Goal: Transaction & Acquisition: Purchase product/service

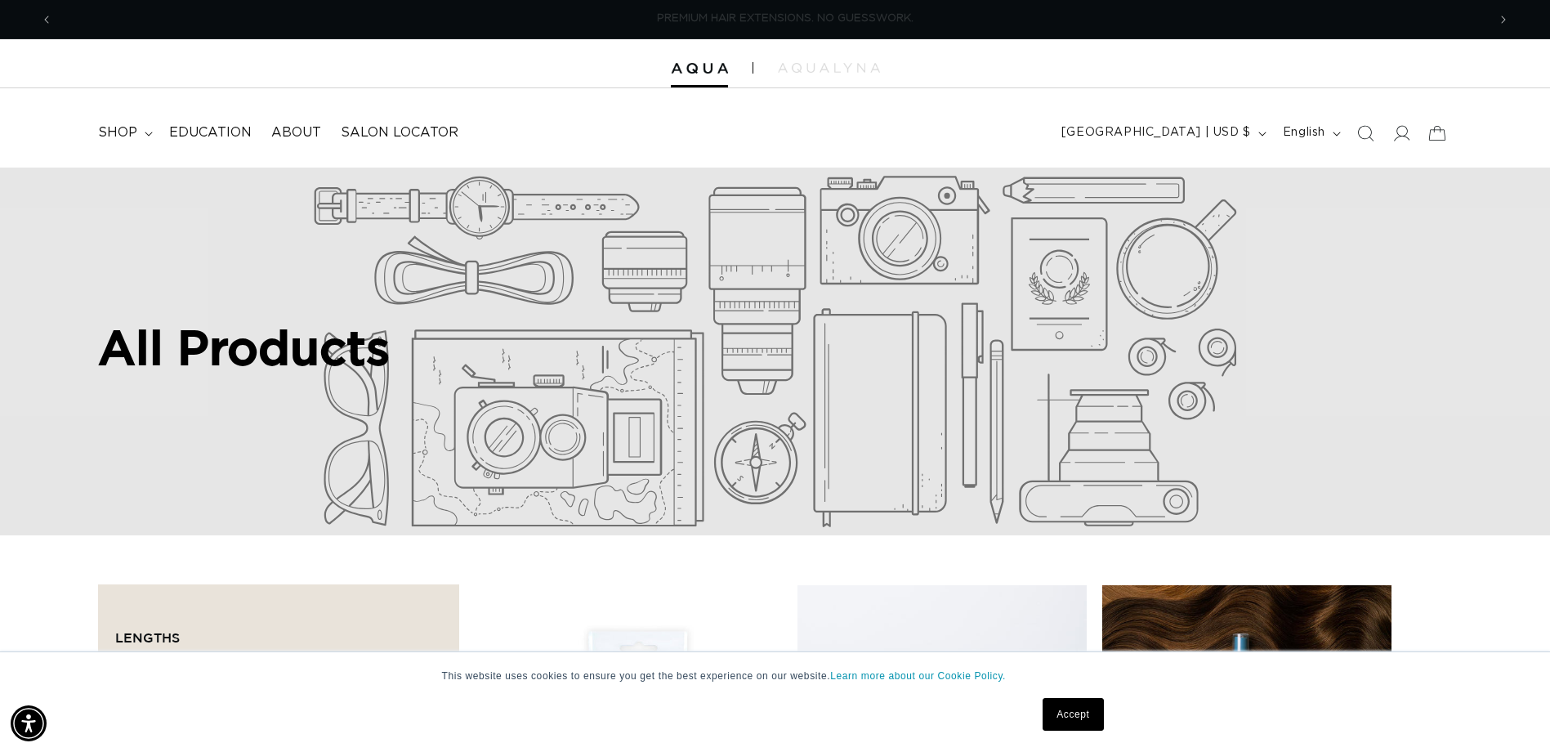
scroll to position [0, 1434]
click at [131, 139] on span "shop" at bounding box center [117, 132] width 39 height 17
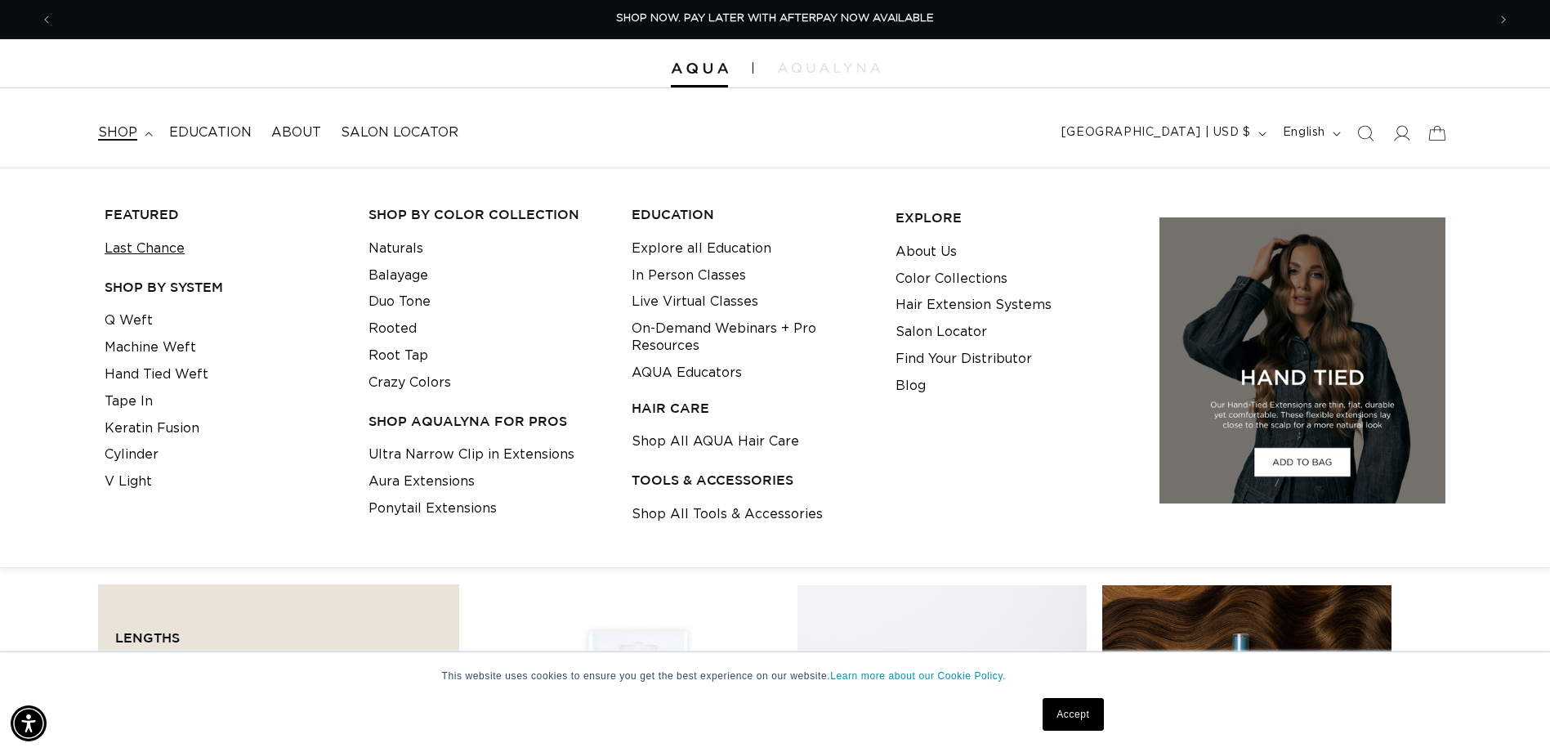
click at [146, 243] on link "Last Chance" at bounding box center [145, 248] width 80 height 27
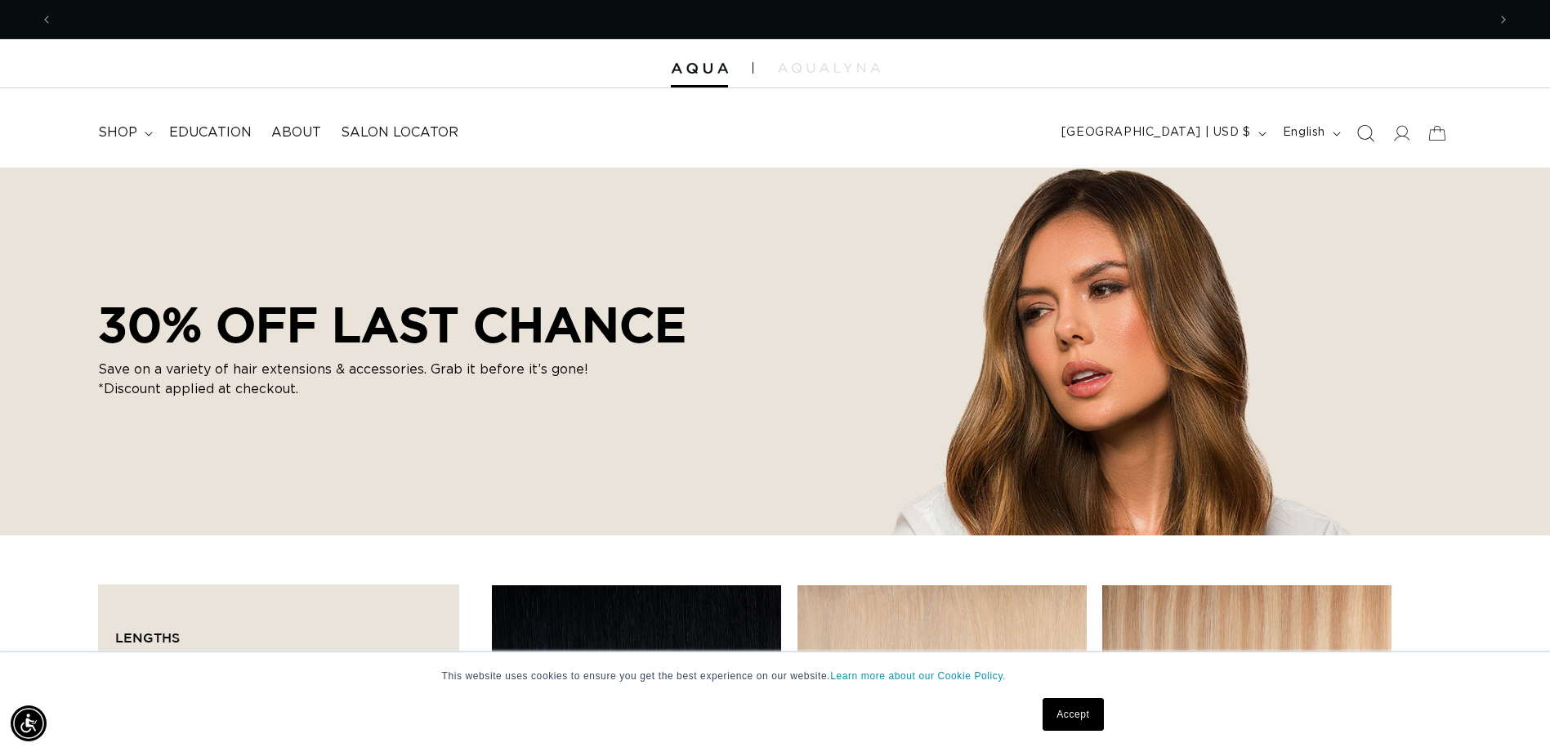
click at [1371, 133] on icon "Search" at bounding box center [1364, 132] width 17 height 17
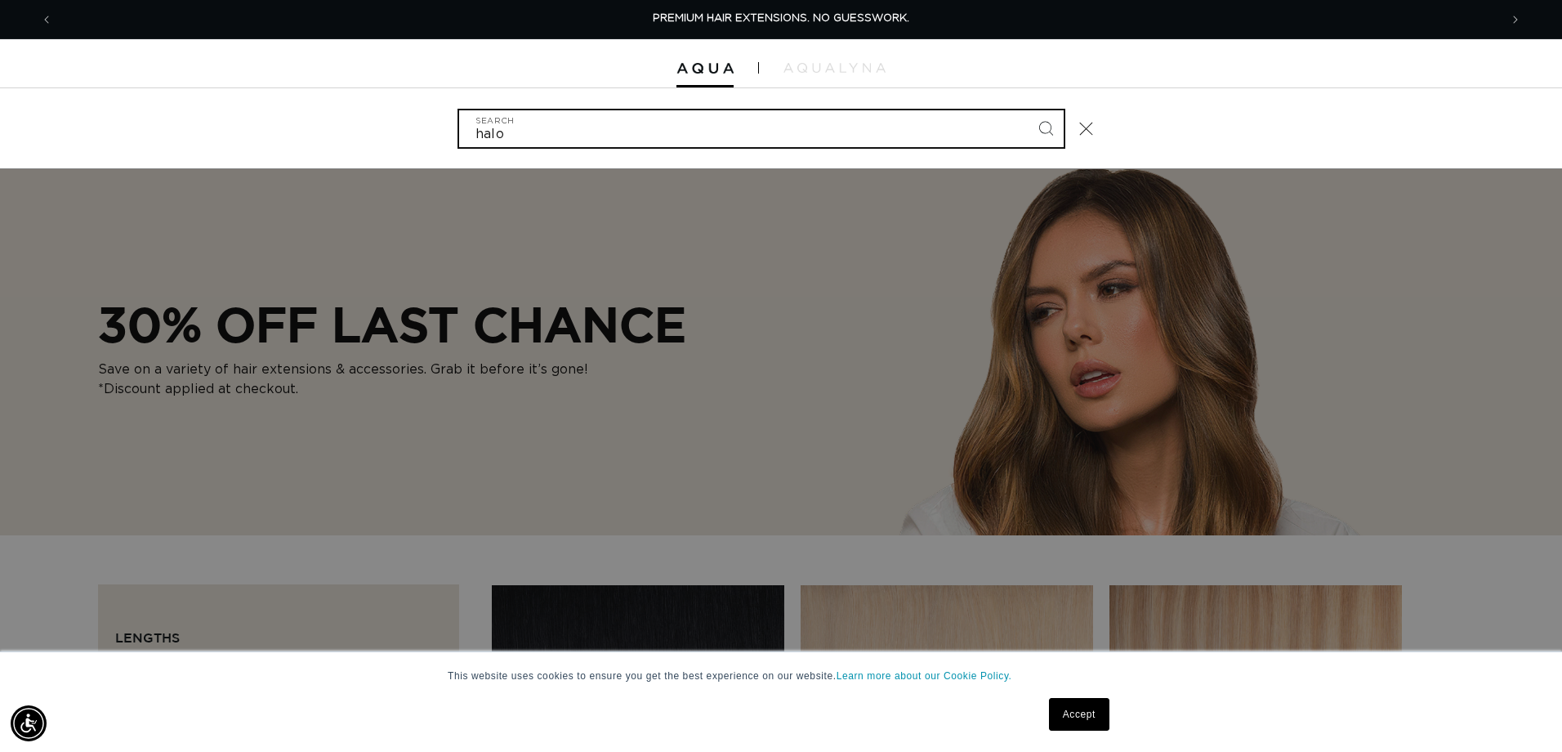
type input "halo"
click at [1028, 110] on button "Search" at bounding box center [1046, 128] width 36 height 36
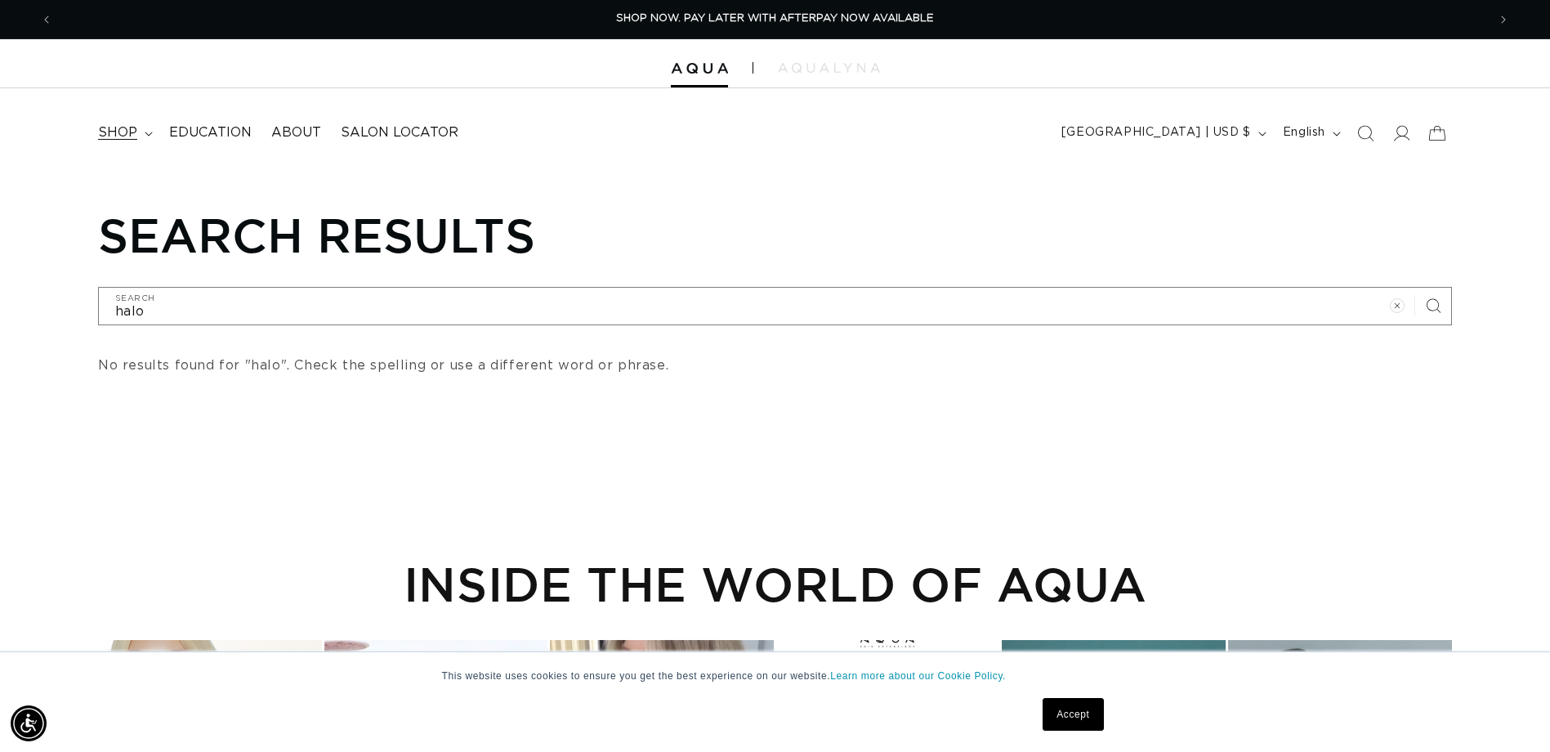
click at [125, 132] on span "shop" at bounding box center [117, 132] width 39 height 17
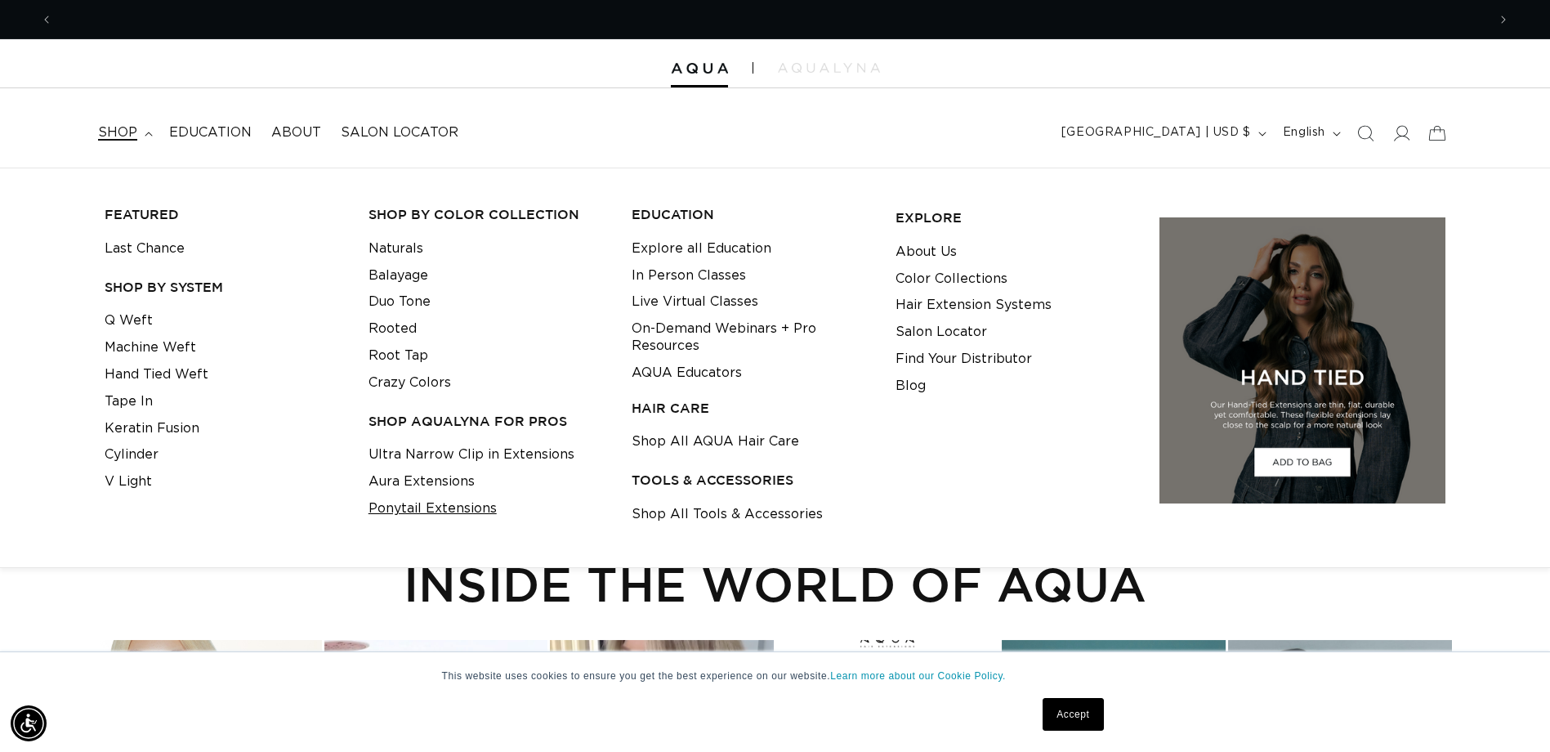
scroll to position [0, 1434]
click at [456, 504] on link "Ponytail Extensions" at bounding box center [432, 508] width 128 height 27
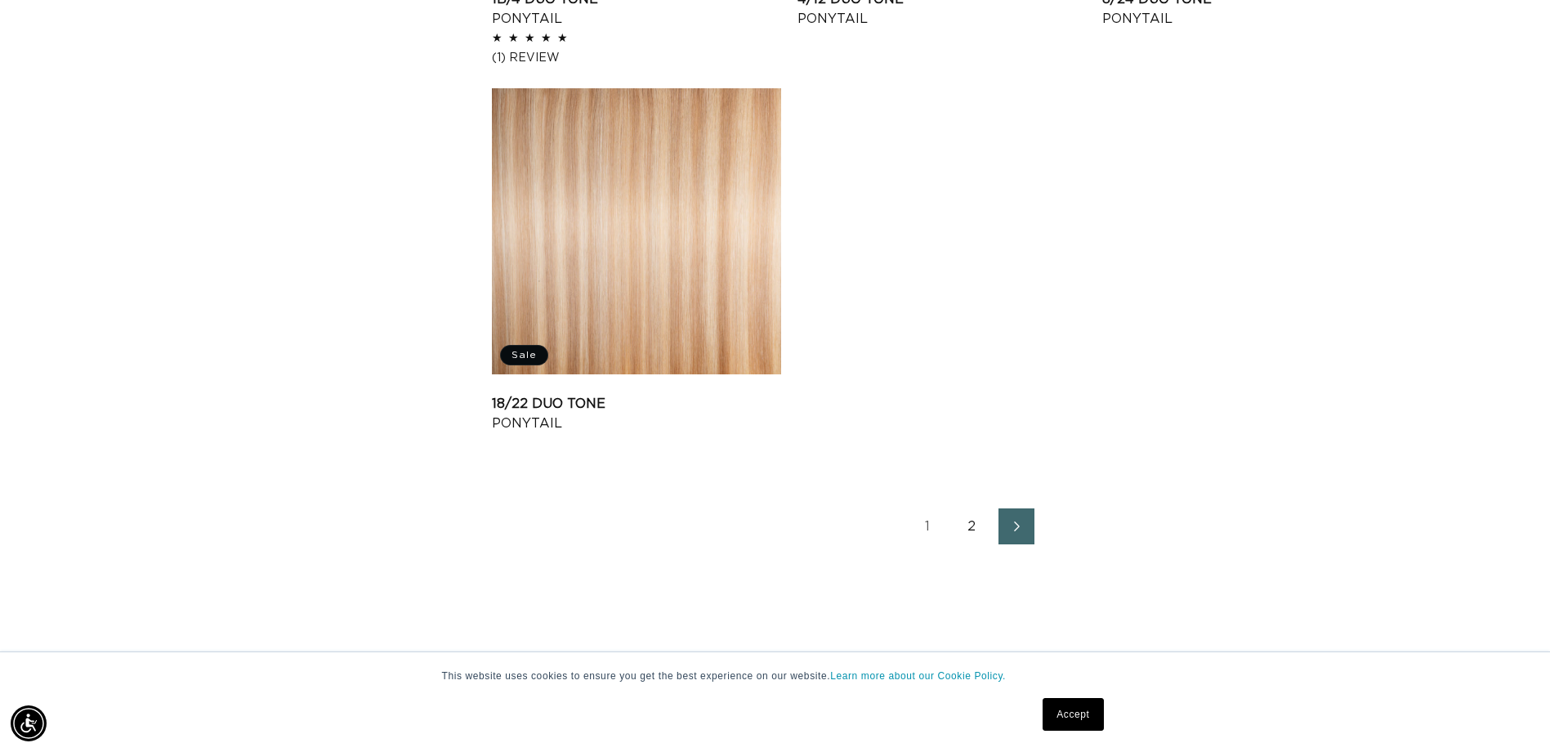
scroll to position [2533, 0]
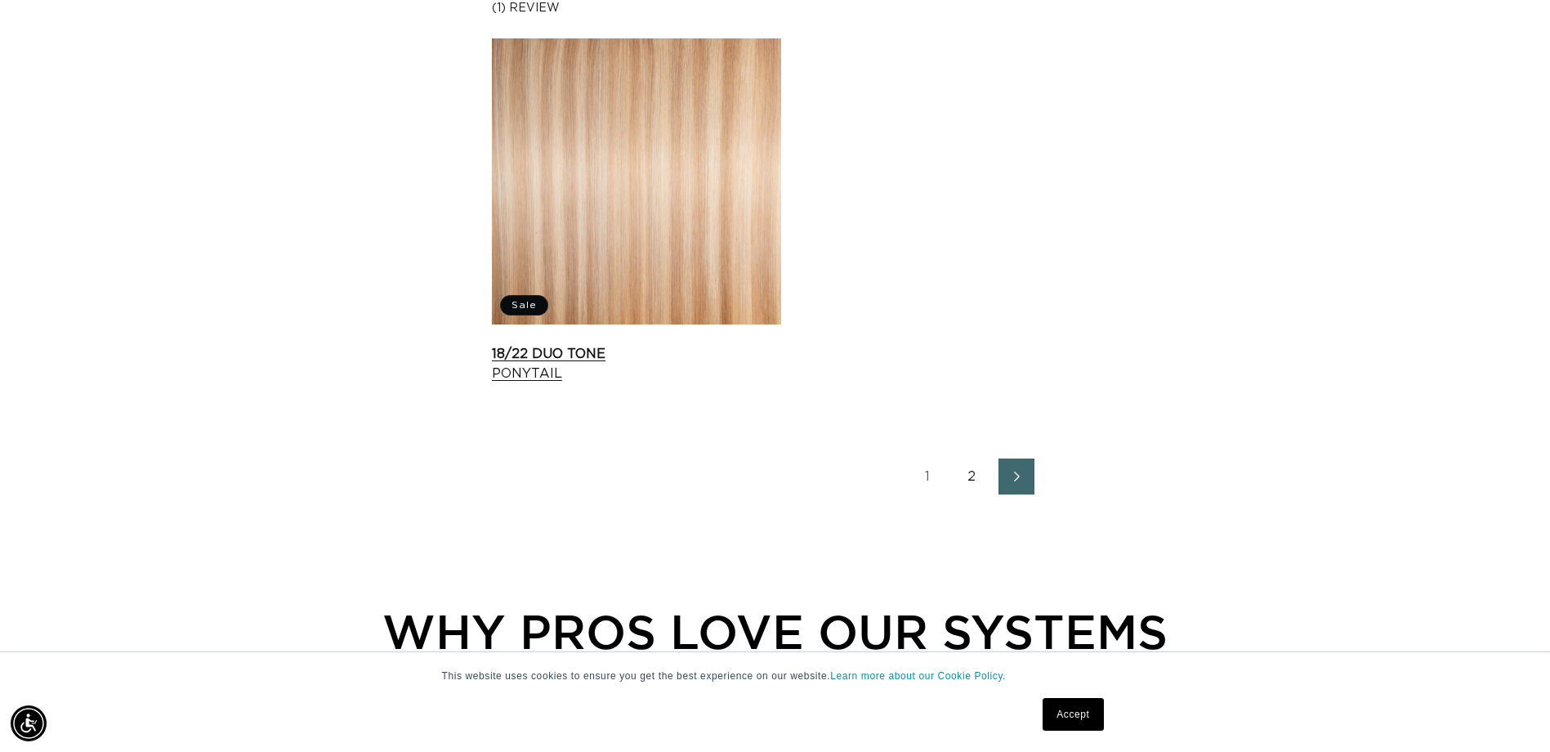
click at [667, 344] on link "18/22 Duo Tone Ponytail" at bounding box center [636, 363] width 289 height 39
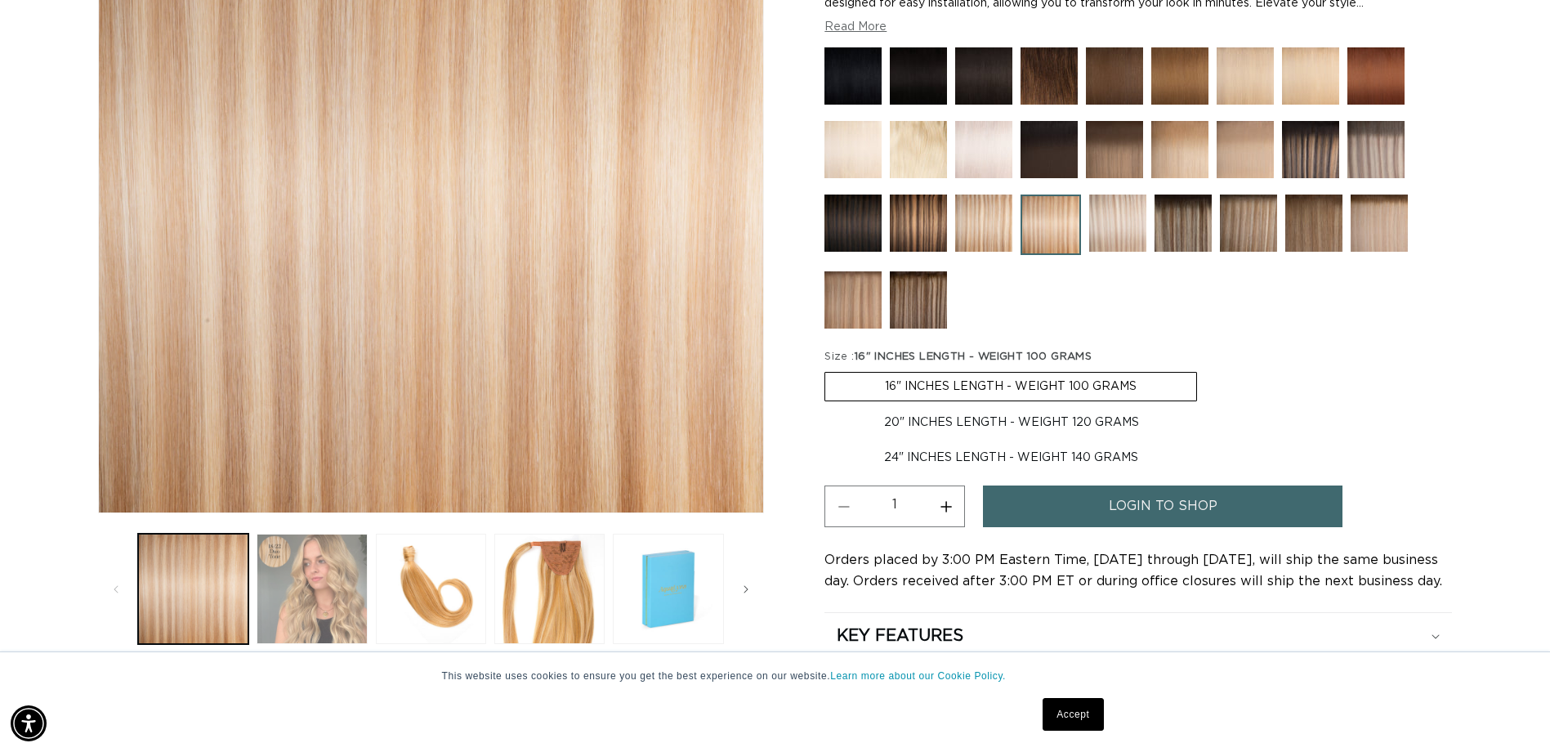
scroll to position [0, 2867]
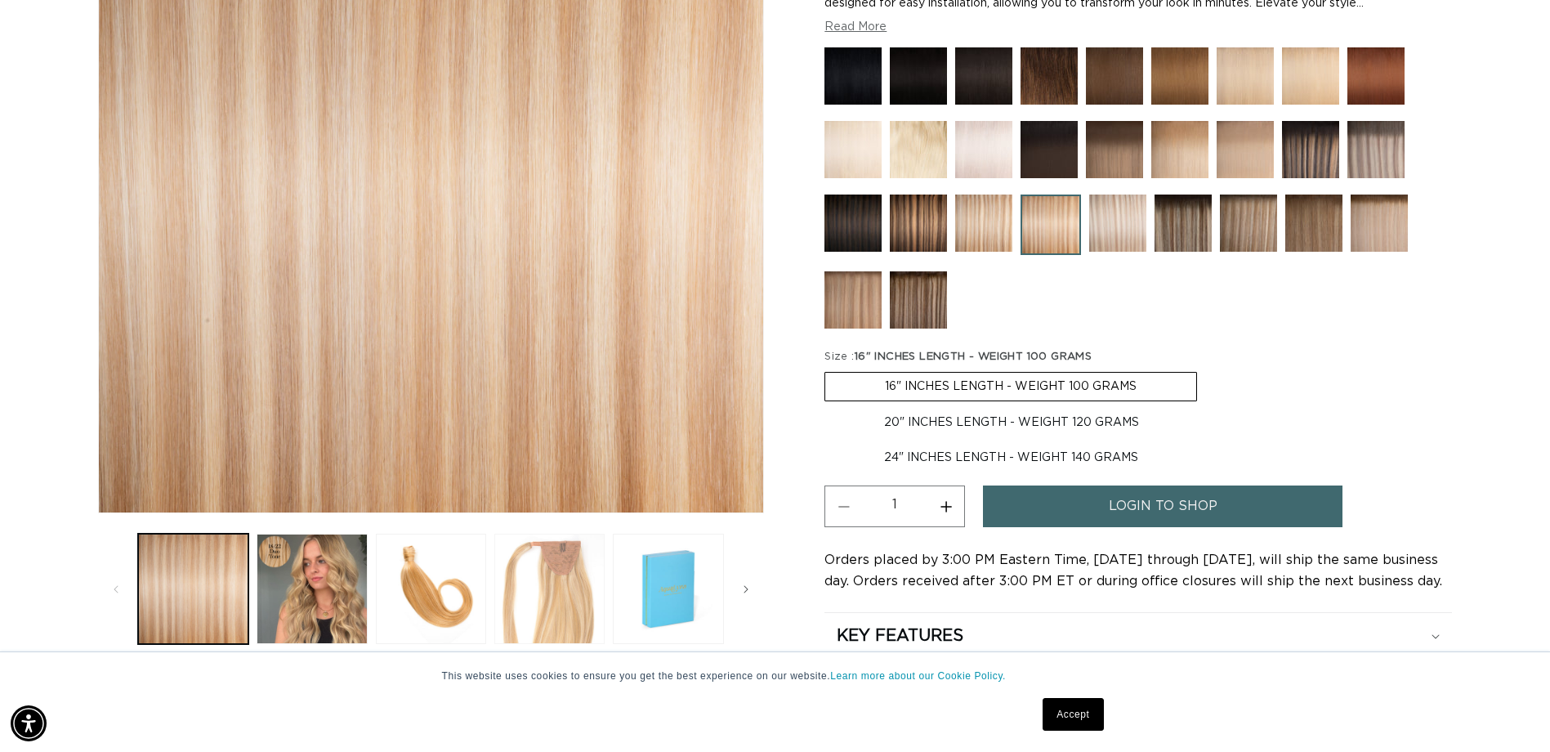
click at [551, 588] on button "Load image 4 in gallery view" at bounding box center [549, 588] width 110 height 110
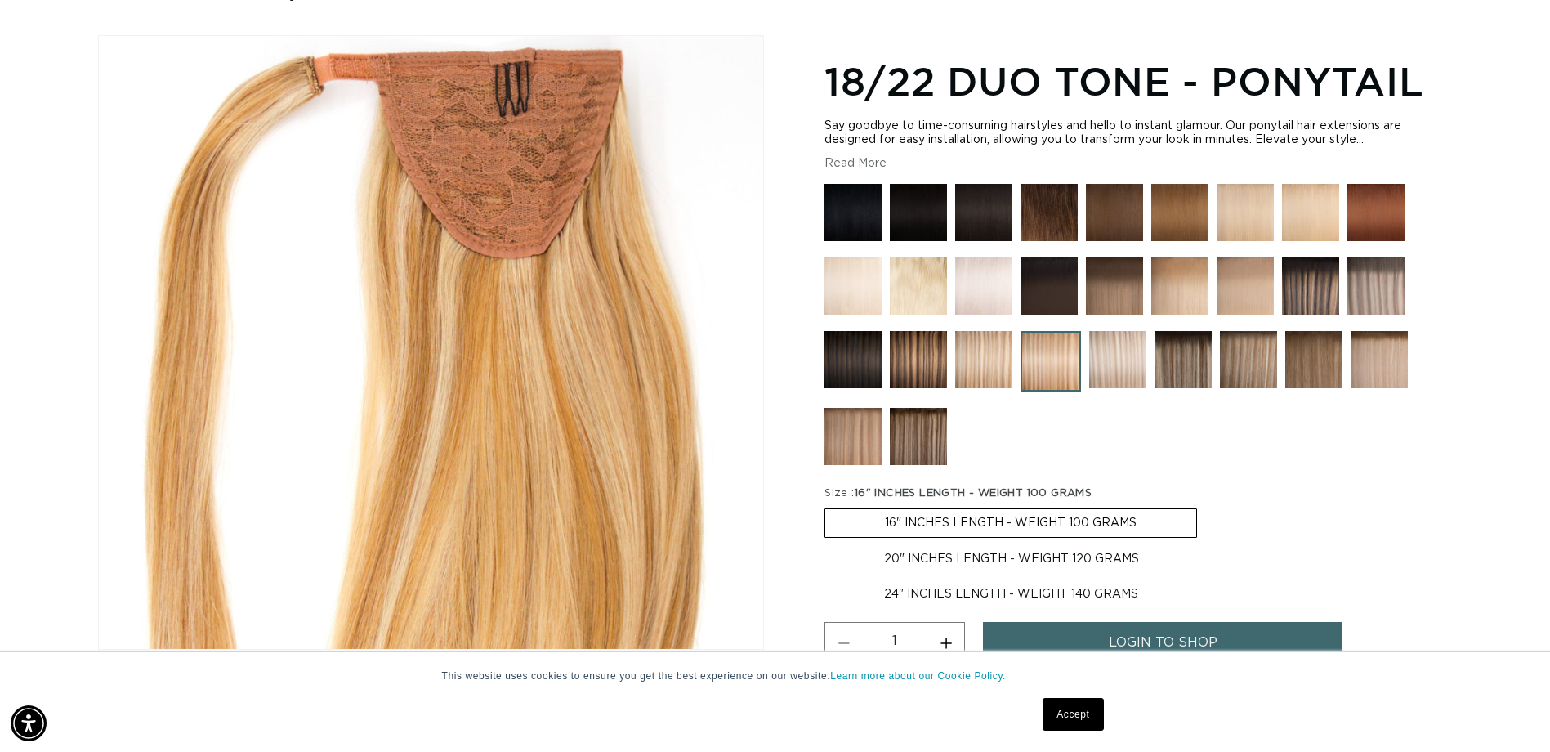
scroll to position [144, 0]
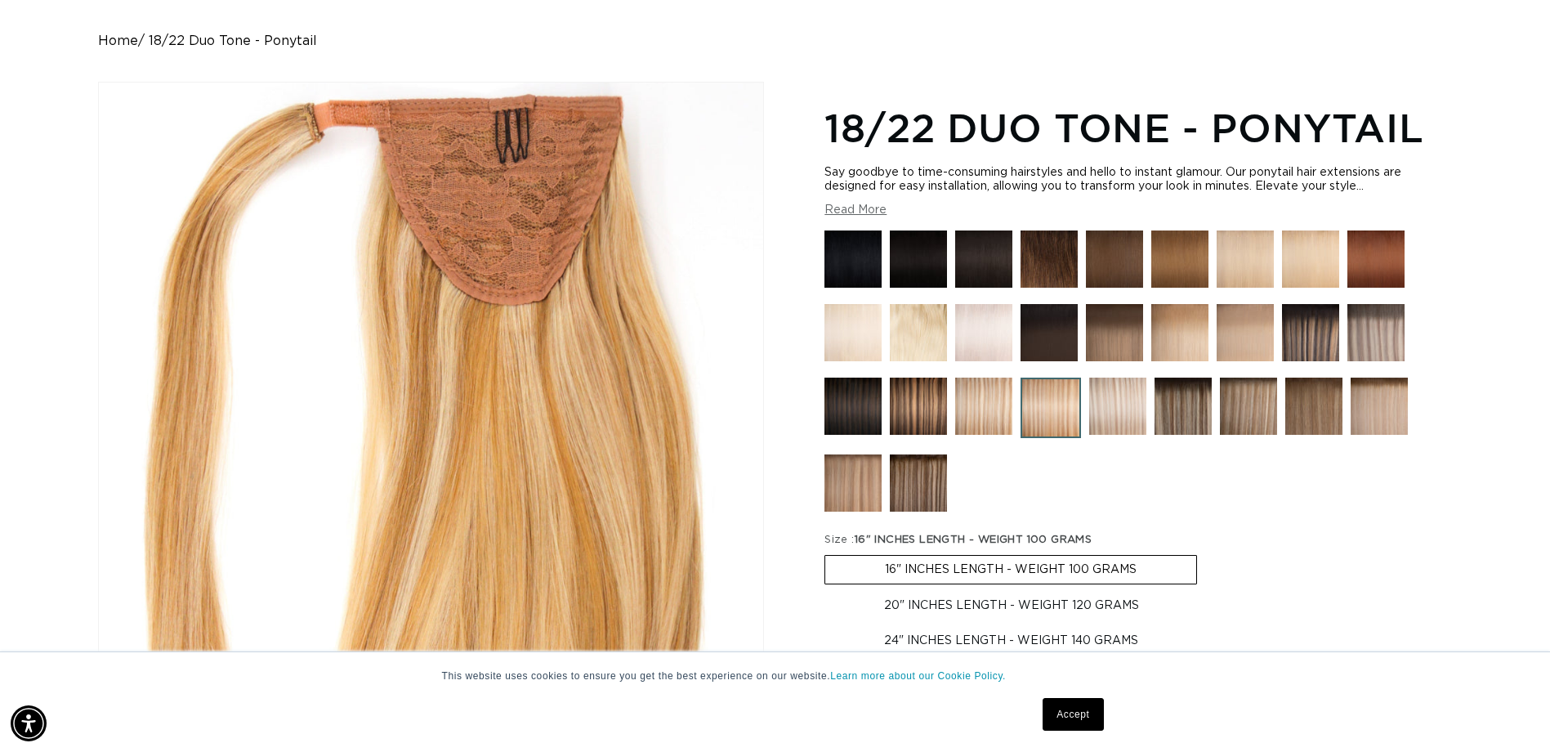
click at [983, 396] on img at bounding box center [983, 405] width 57 height 57
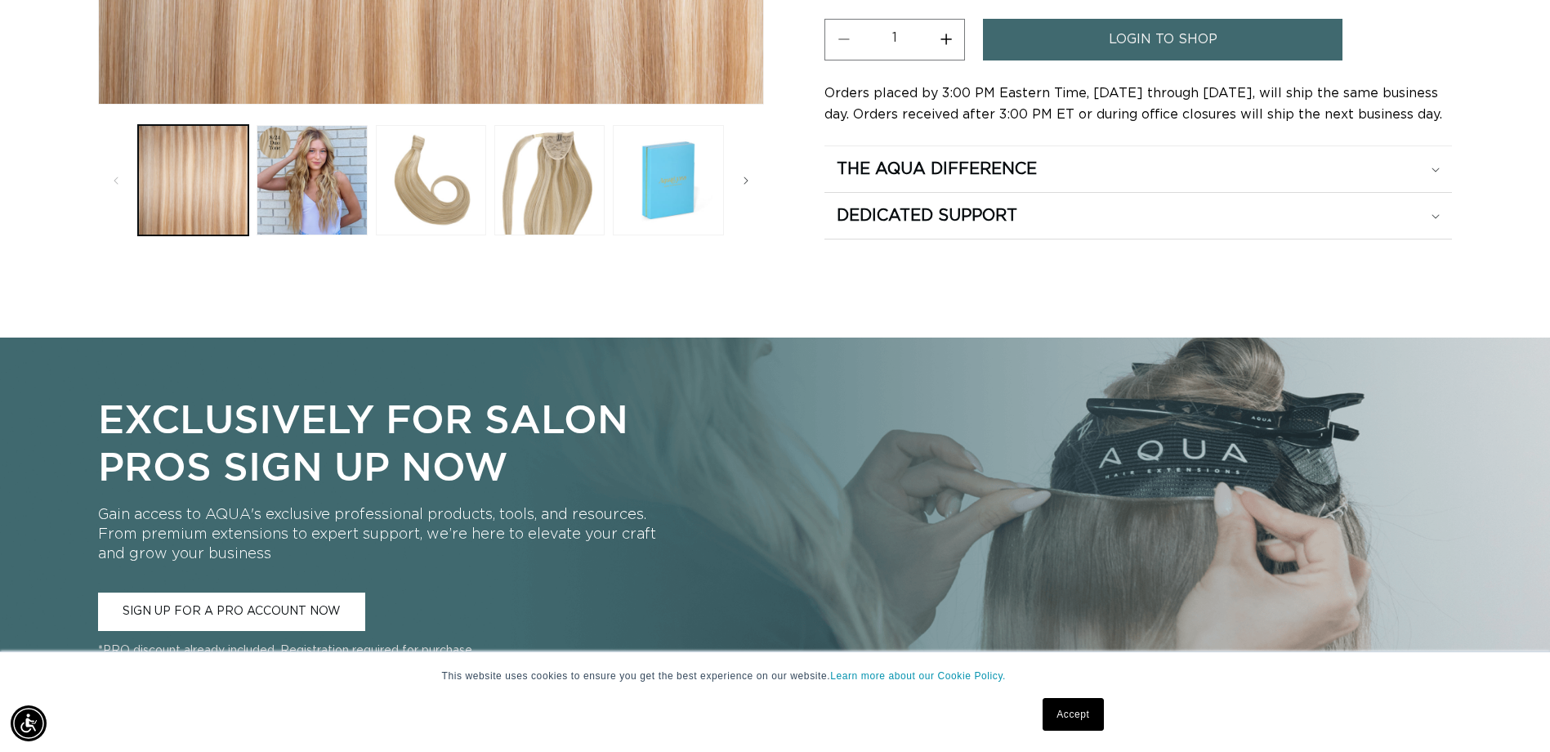
scroll to position [0, 2867]
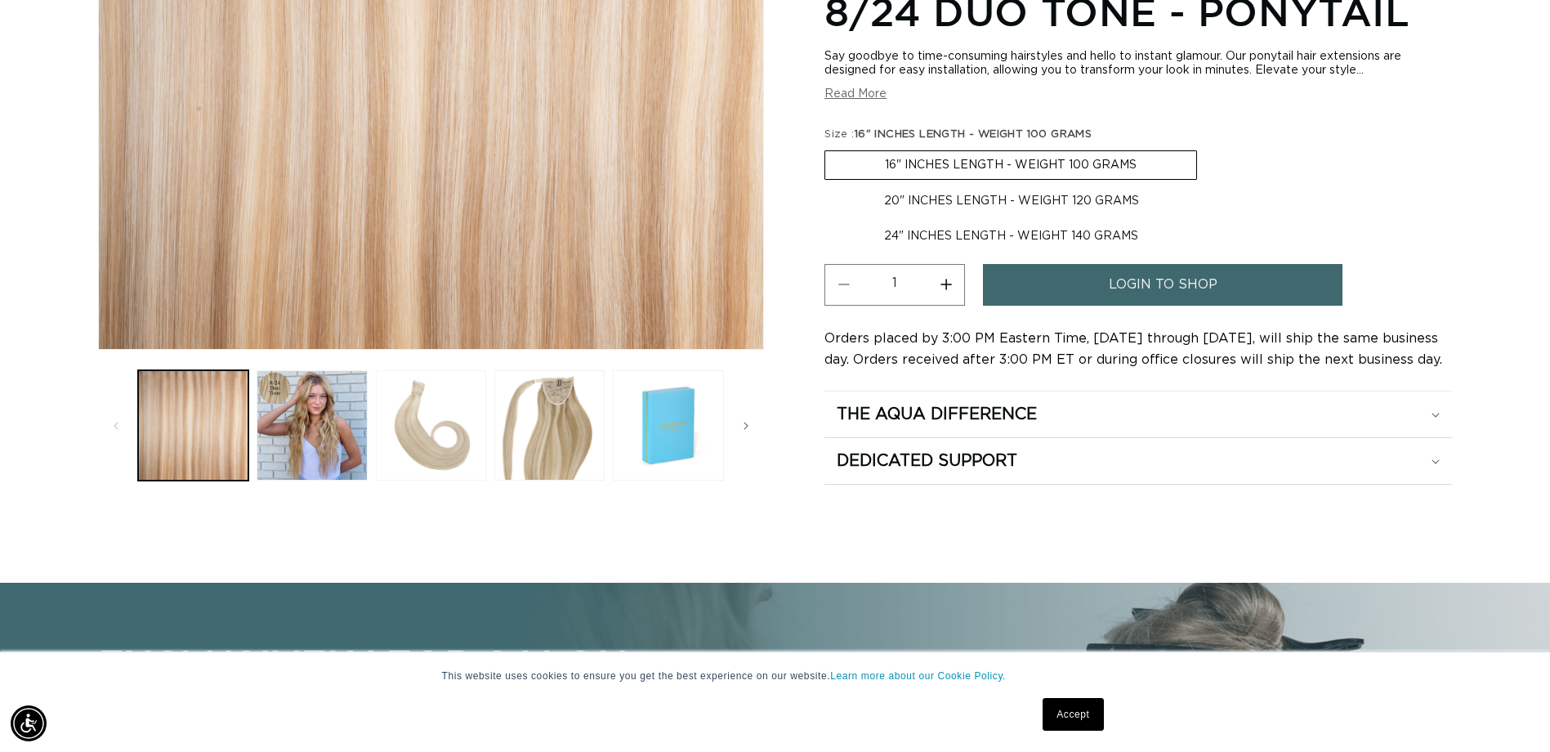
click at [400, 418] on button "Load image 3 in gallery view" at bounding box center [431, 425] width 110 height 110
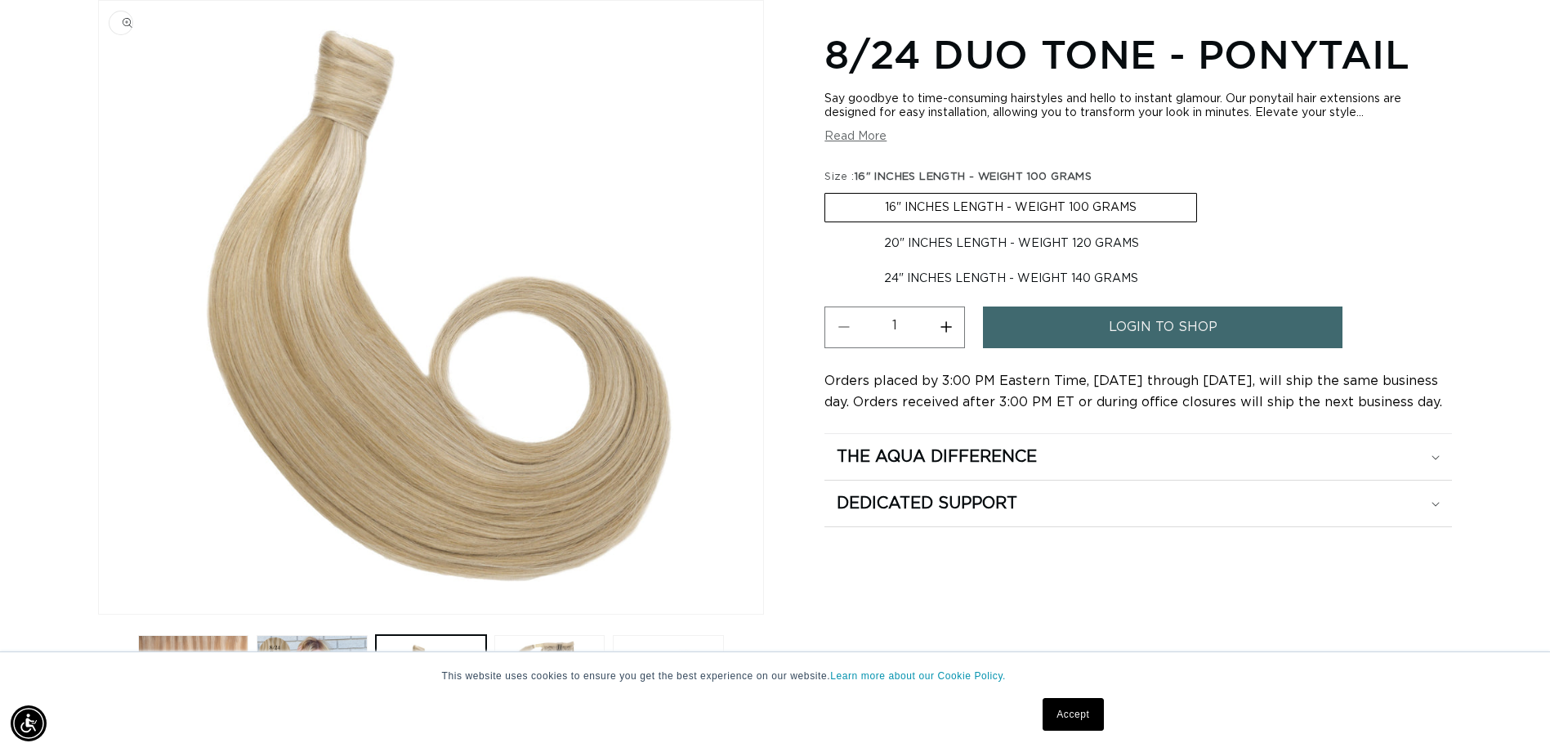
scroll to position [0, 0]
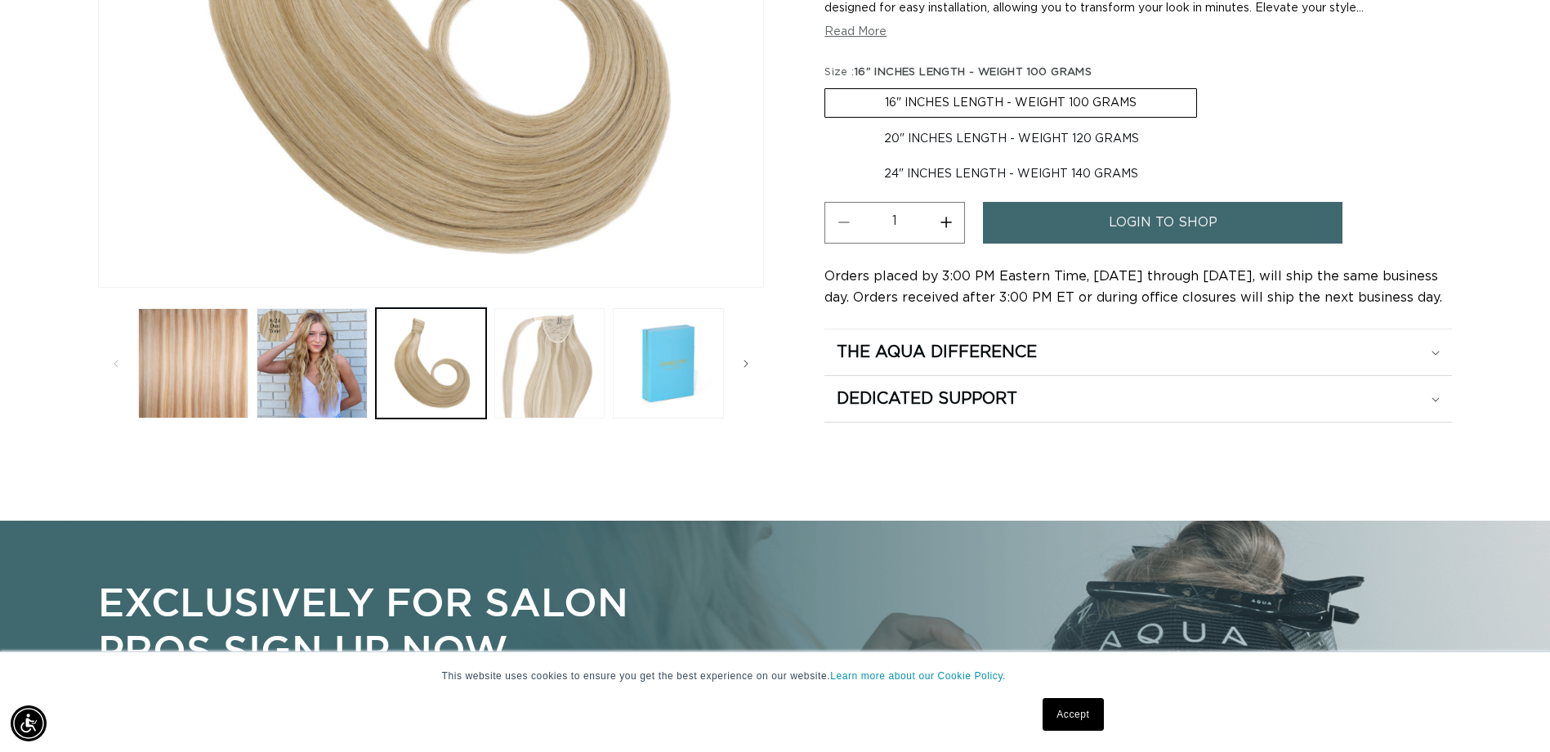
click at [538, 364] on button "Load image 4 in gallery view" at bounding box center [549, 363] width 110 height 110
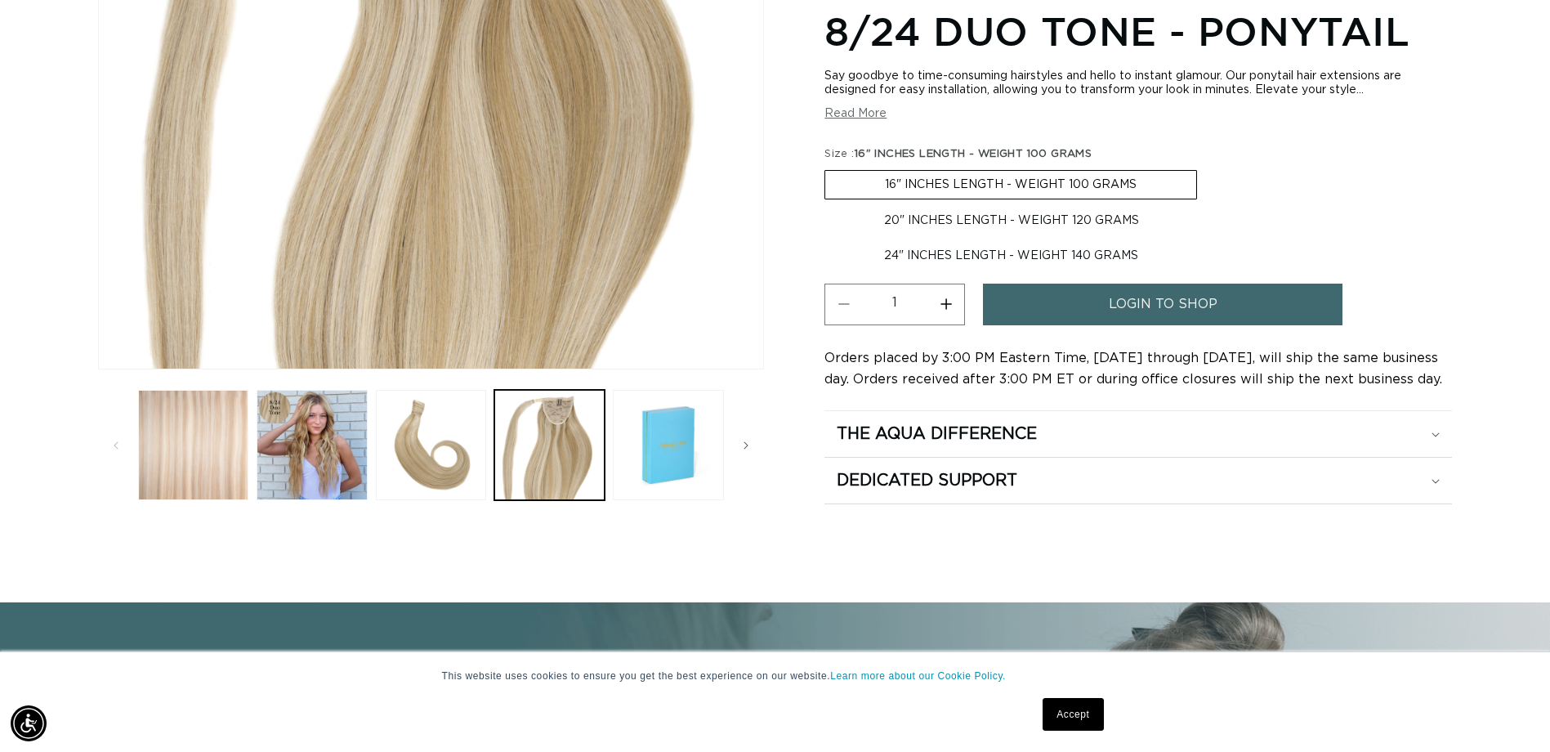
scroll to position [0, 2867]
click at [901, 213] on label "20" INCHES LENGTH - WEIGHT 120 GRAMS Variant sold out or unavailable" at bounding box center [1011, 221] width 374 height 28
click at [1205, 167] on input "20" INCHES LENGTH - WEIGHT 120 GRAMS Variant sold out or unavailable" at bounding box center [1205, 167] width 1 height 1
radio input "true"
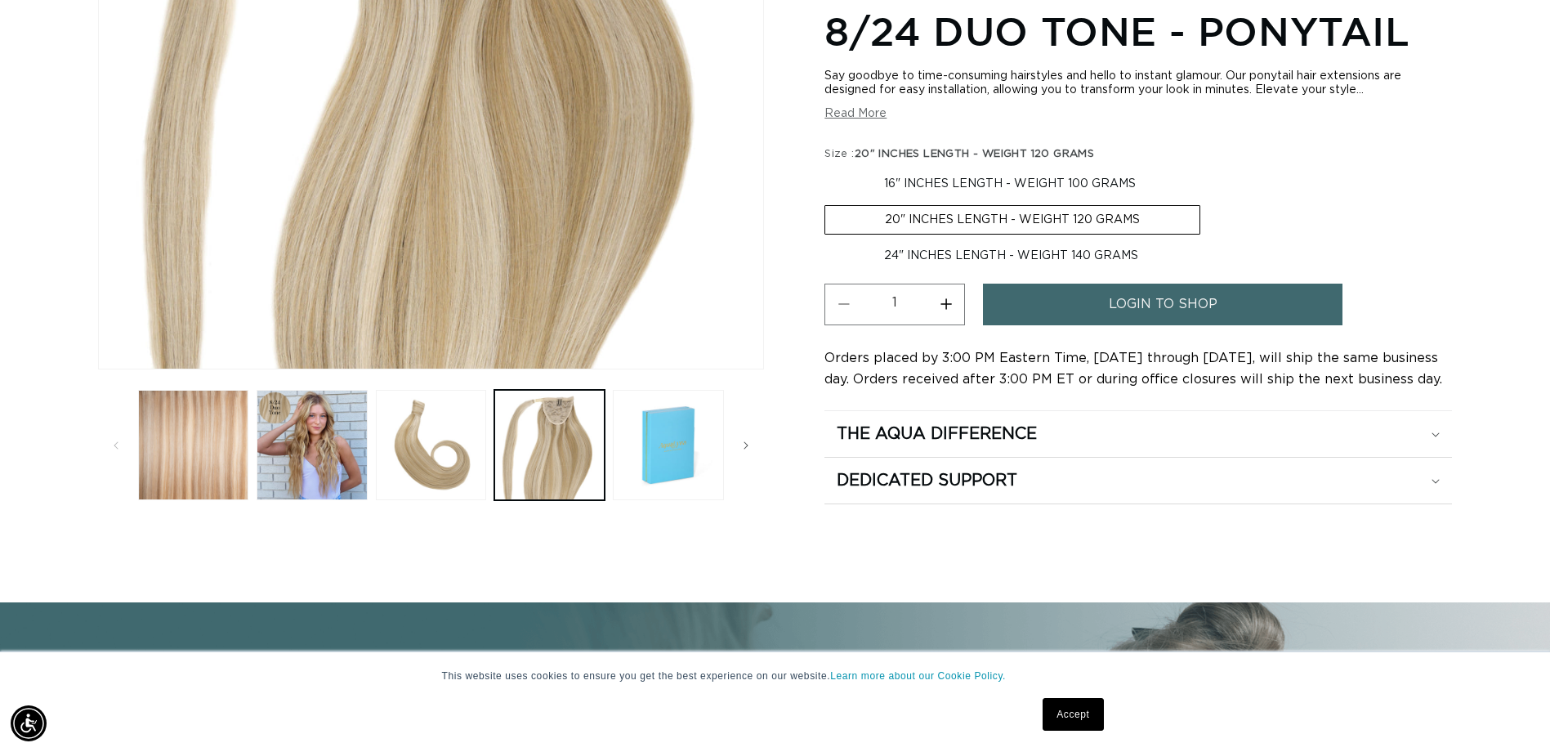
click at [907, 253] on label "24" INCHES LENGTH - WEIGHT 140 GRAMS Variant sold out or unavailable" at bounding box center [1010, 256] width 373 height 28
click at [1208, 203] on input "24" INCHES LENGTH - WEIGHT 140 GRAMS Variant sold out or unavailable" at bounding box center [1208, 202] width 1 height 1
radio input "true"
click at [914, 182] on label "16" INCHES LENGTH - WEIGHT 100 GRAMS Variant sold out or unavailable" at bounding box center [1009, 184] width 371 height 28
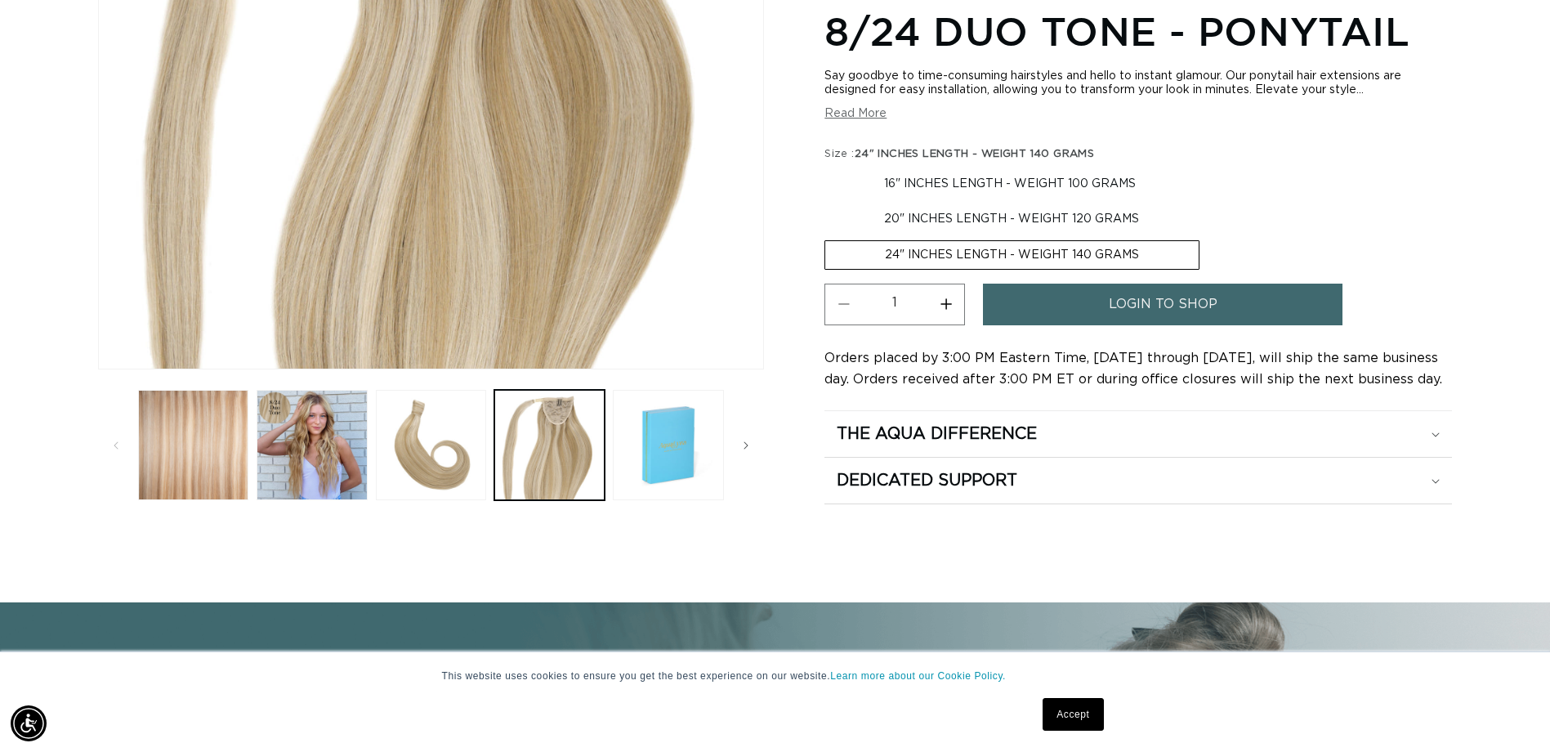
click at [829, 167] on input "16" INCHES LENGTH - WEIGHT 100 GRAMS Variant sold out or unavailable" at bounding box center [828, 167] width 1 height 1
radio input "true"
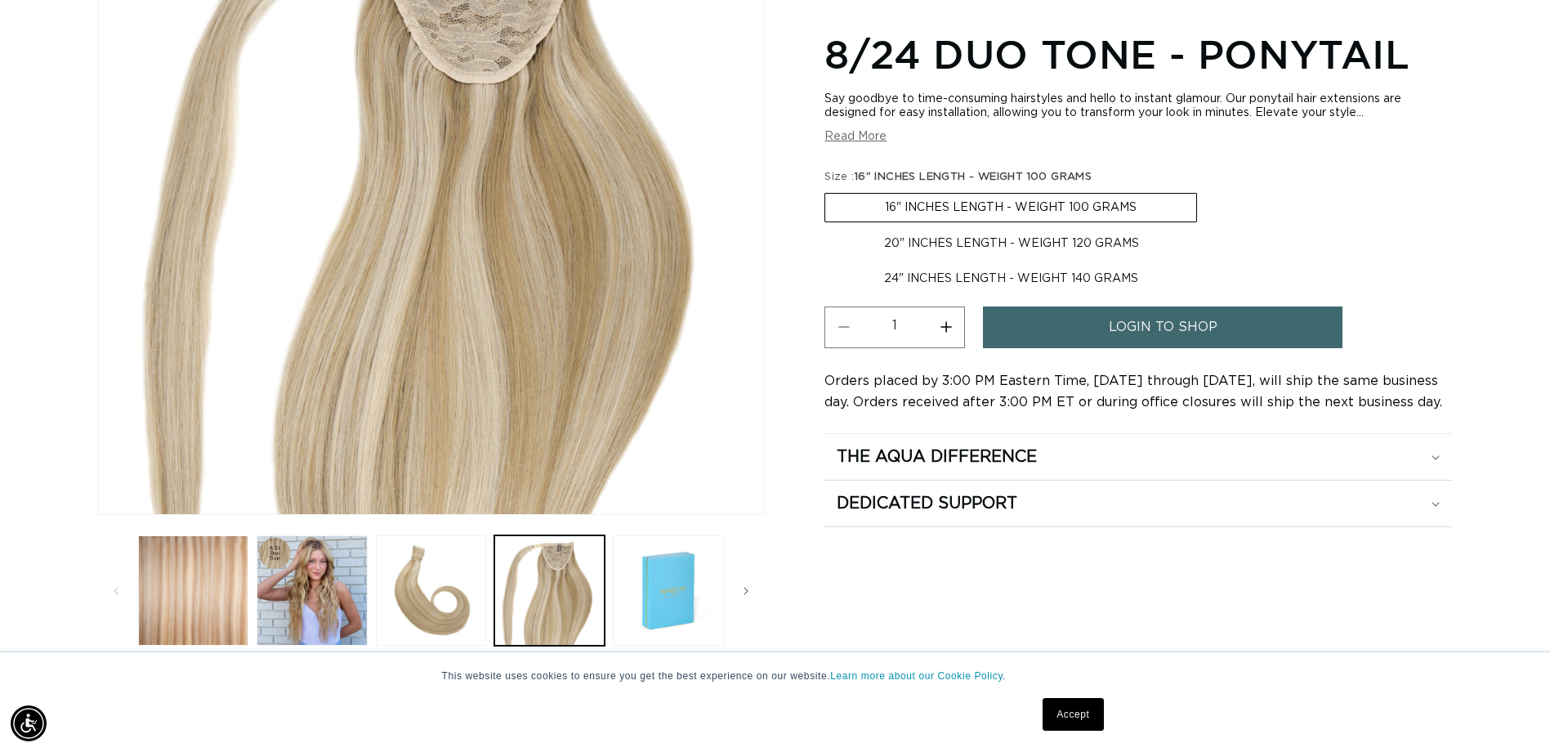
scroll to position [327, 0]
click at [527, 573] on button "Load image 4 in gallery view" at bounding box center [549, 588] width 110 height 110
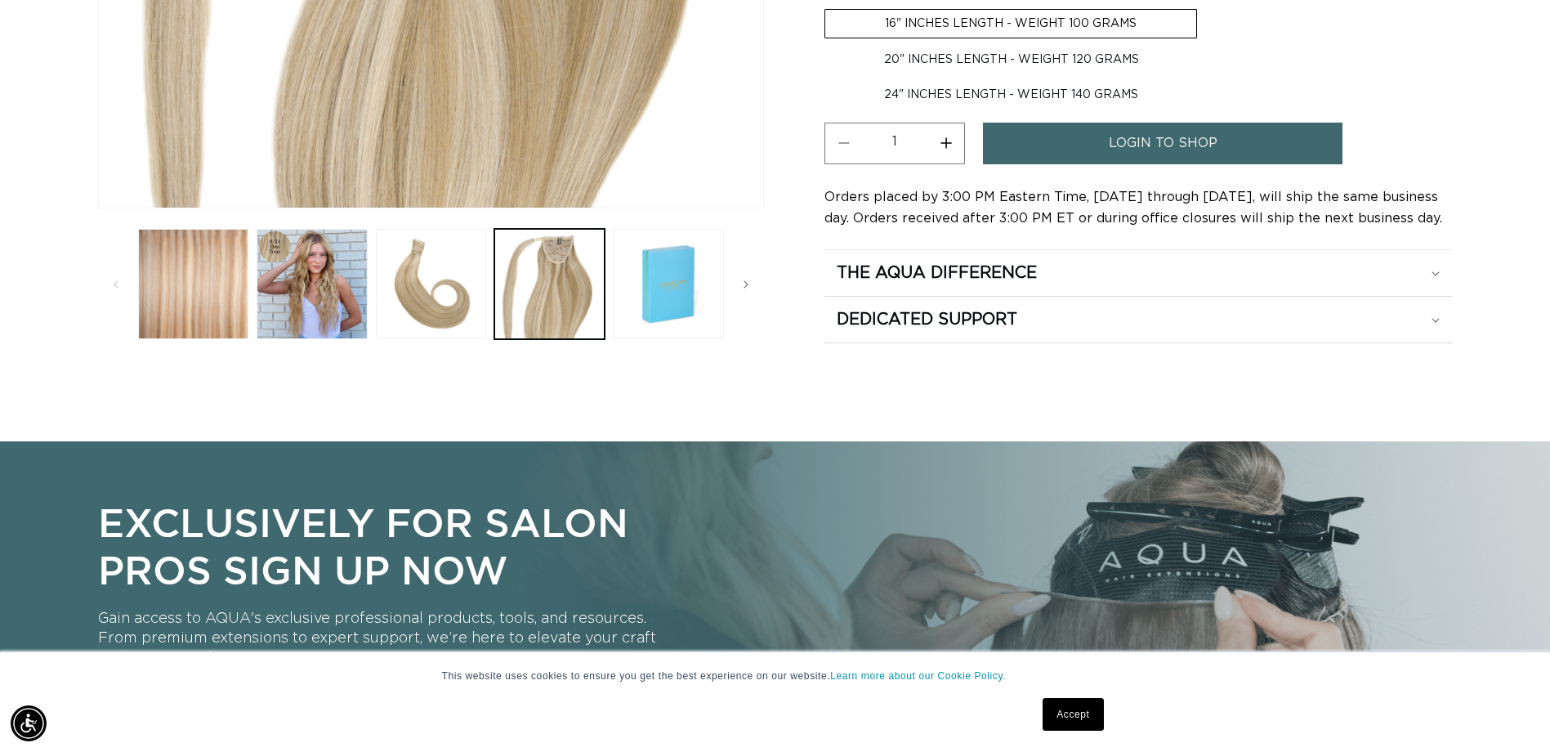
scroll to position [634, 0]
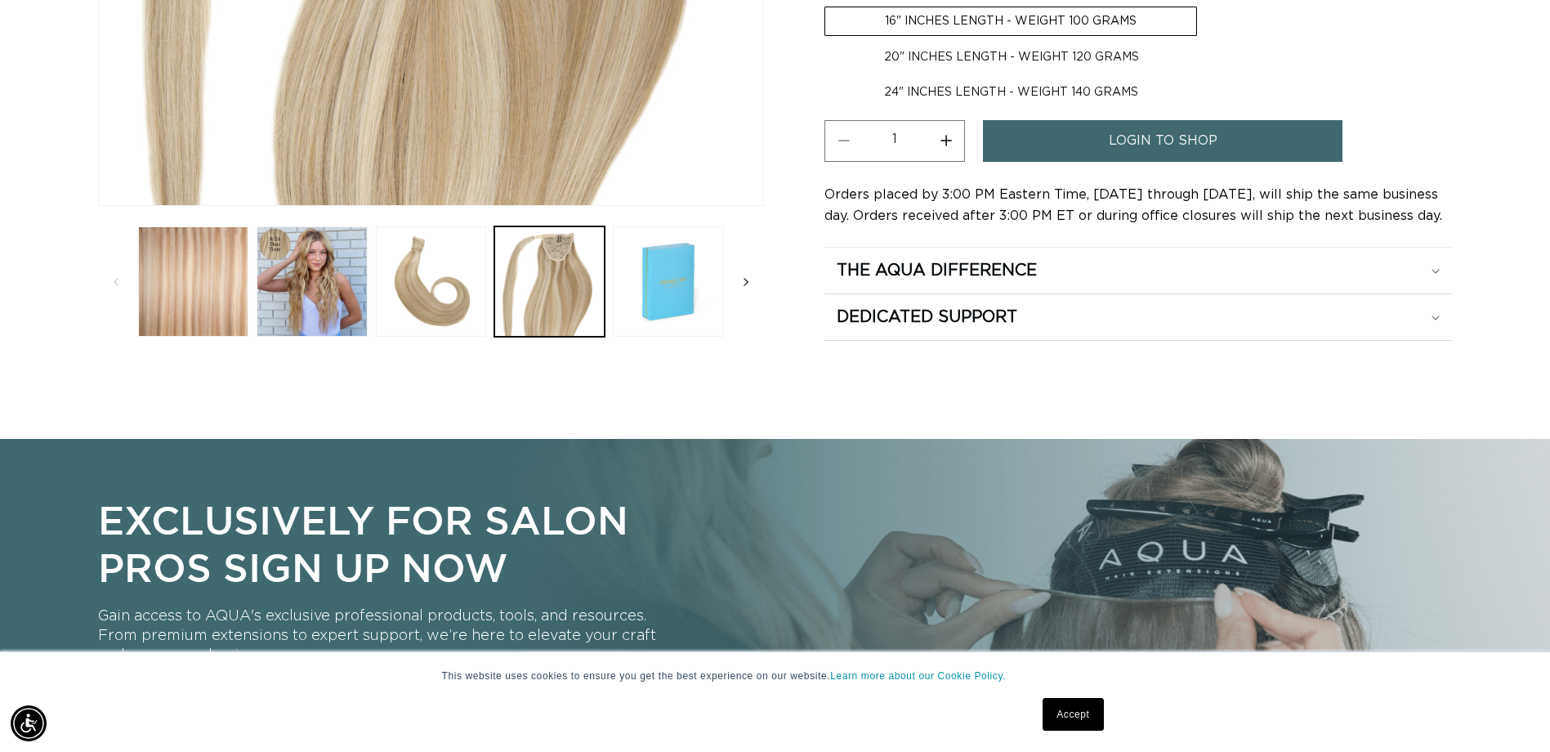
click at [748, 283] on icon "Slide right" at bounding box center [746, 282] width 6 height 18
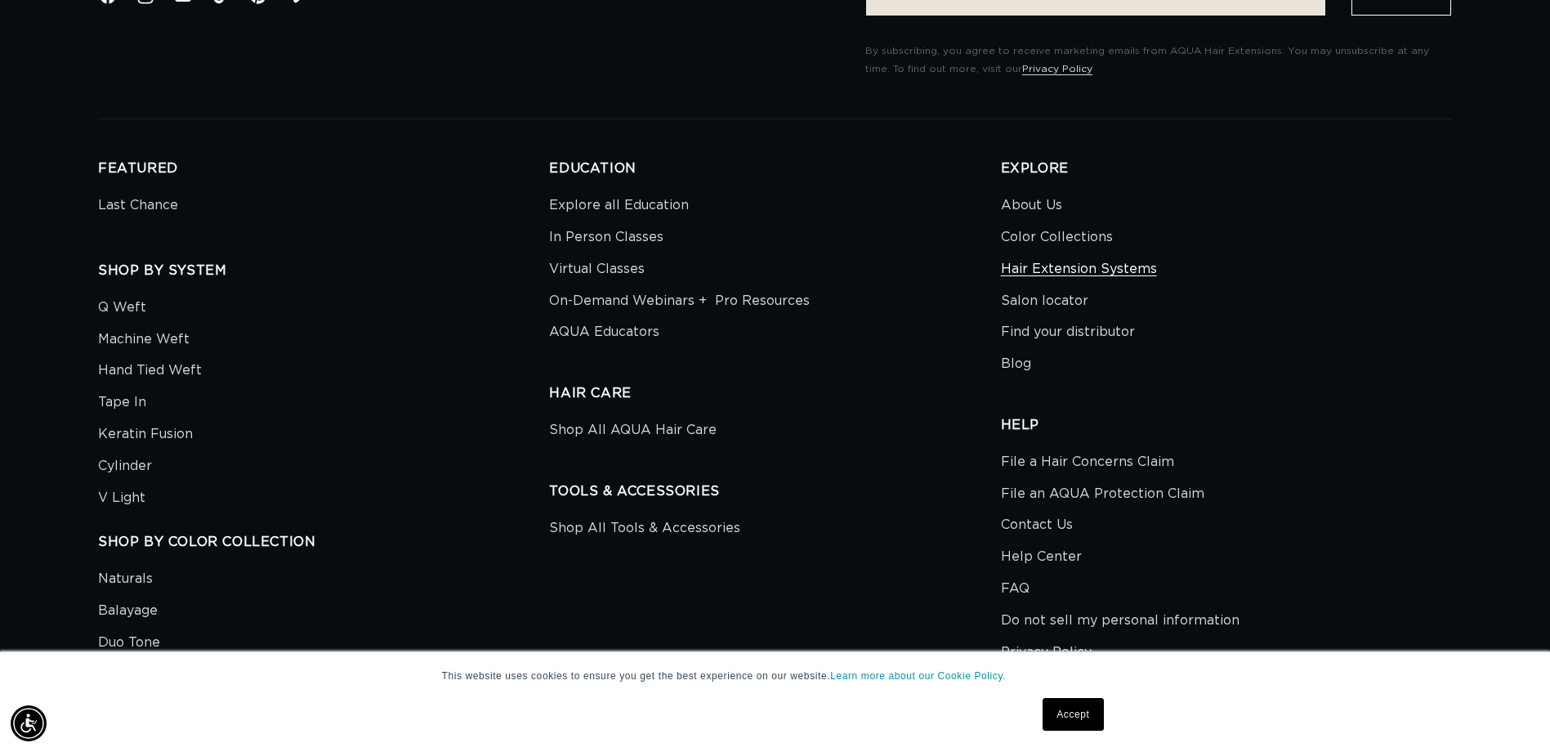
click at [1052, 268] on link "Hair Extension Systems" at bounding box center [1079, 269] width 156 height 32
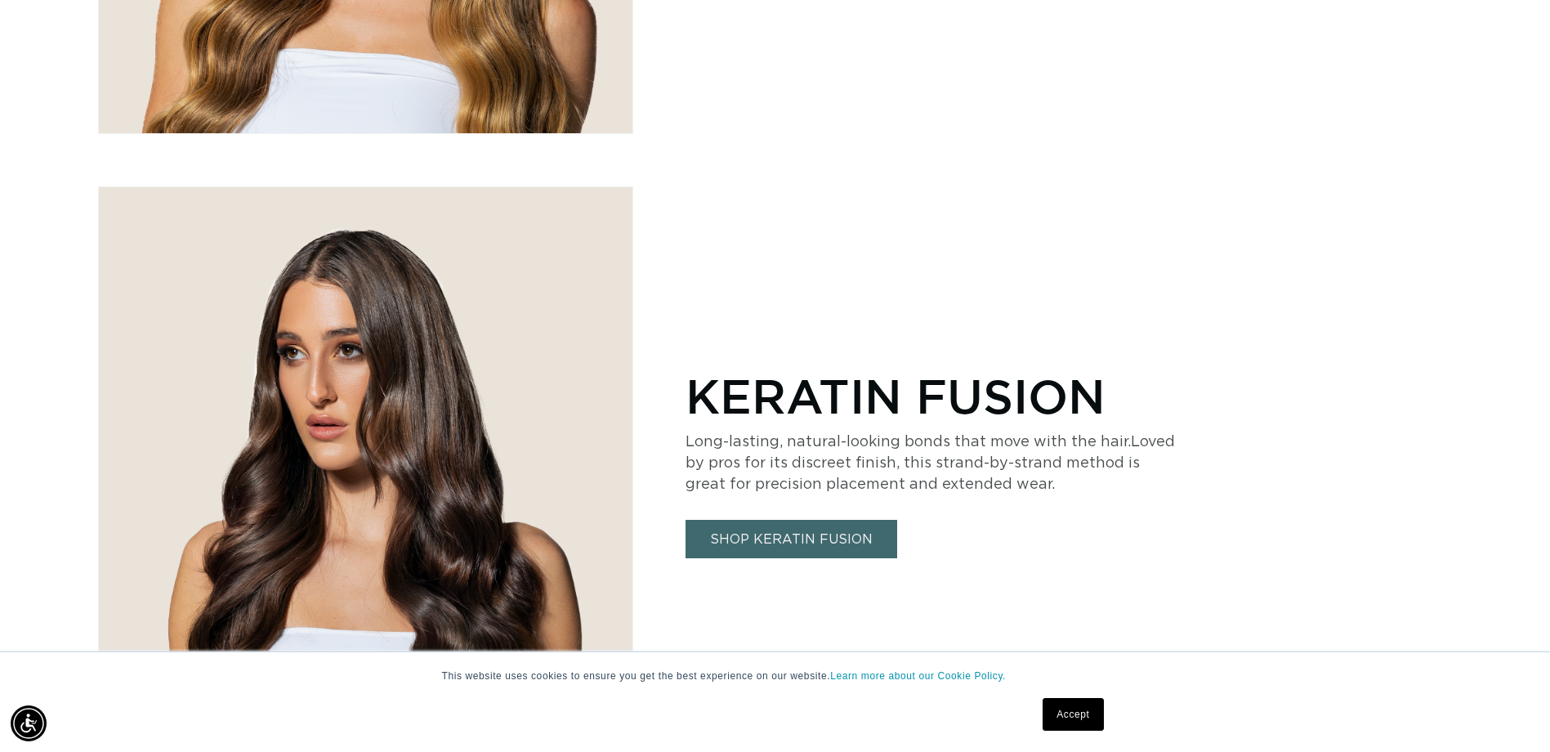
scroll to position [0, 1434]
